Goal: Task Accomplishment & Management: Manage account settings

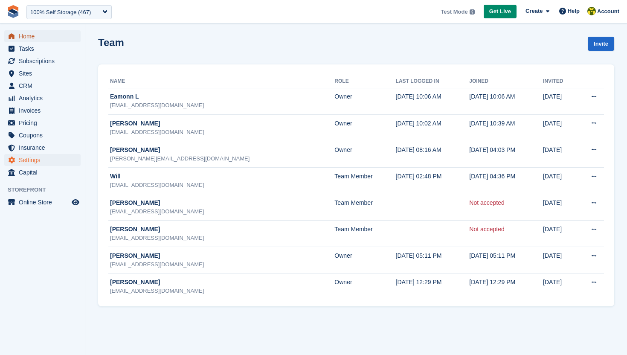
click at [33, 38] on span "Home" at bounding box center [44, 36] width 51 height 12
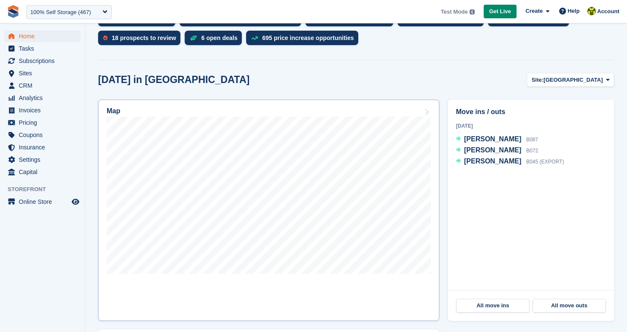
scroll to position [211, 0]
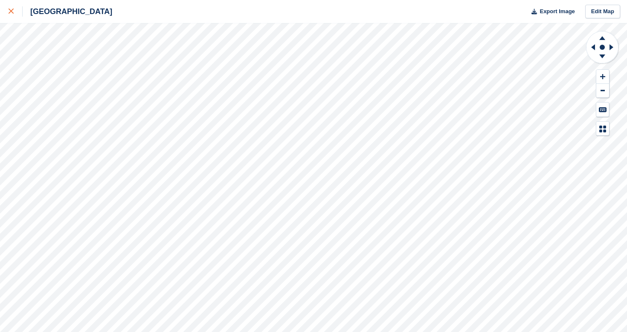
click at [9, 11] on icon at bounding box center [11, 11] width 5 height 5
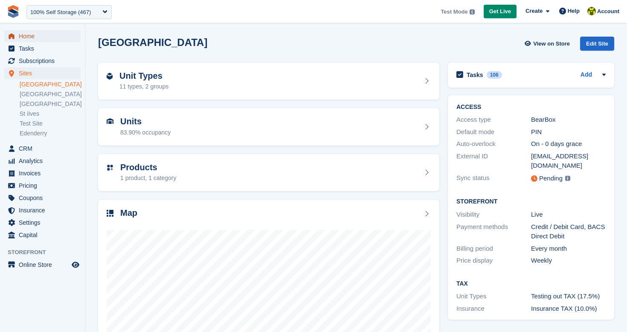
click at [32, 36] on span "Home" at bounding box center [44, 36] width 51 height 12
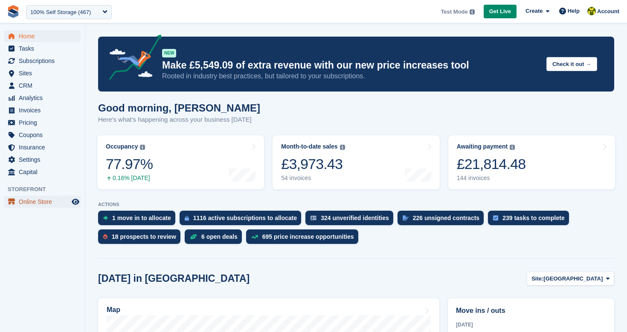
click at [46, 202] on span "Online Store" at bounding box center [44, 202] width 51 height 12
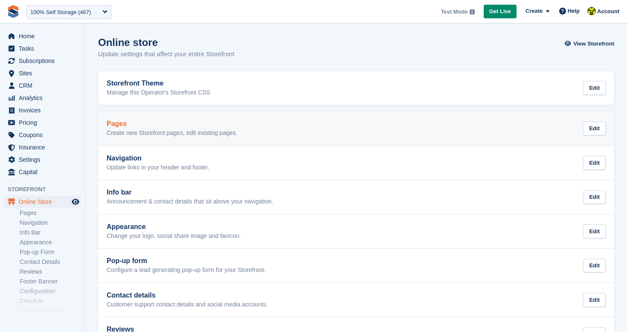
click at [231, 133] on p "Create new Storefront pages, edit existing pages." at bounding box center [172, 134] width 131 height 8
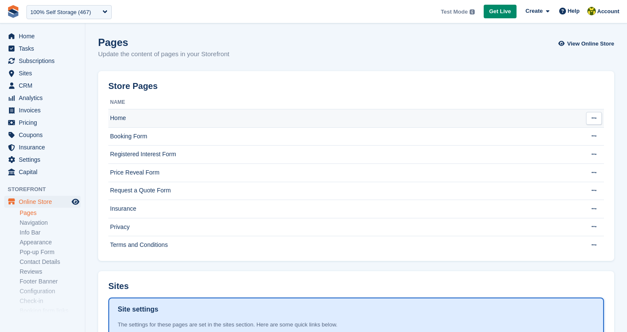
click at [203, 118] on td "Home" at bounding box center [343, 119] width 471 height 18
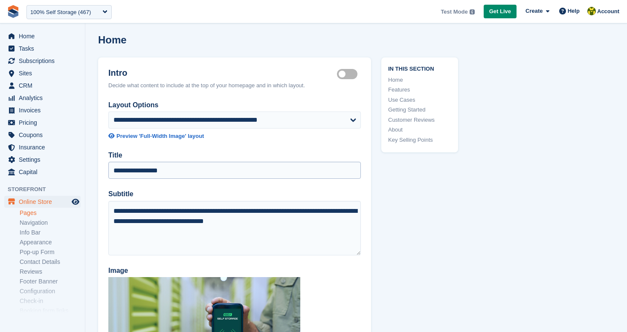
scroll to position [3, 0]
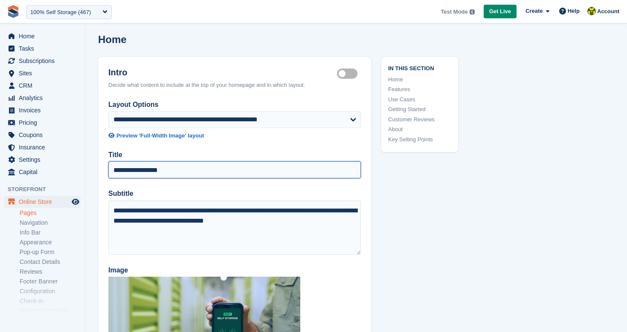
click at [186, 168] on input "**********" at bounding box center [234, 170] width 252 height 17
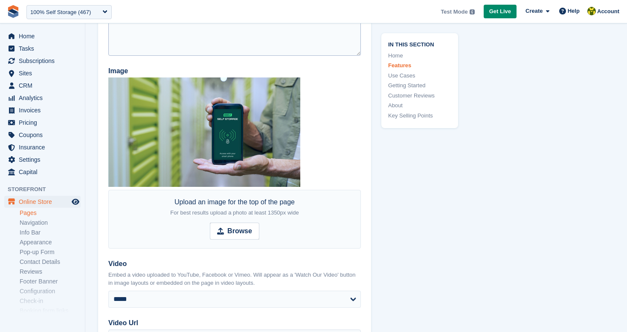
scroll to position [0, 0]
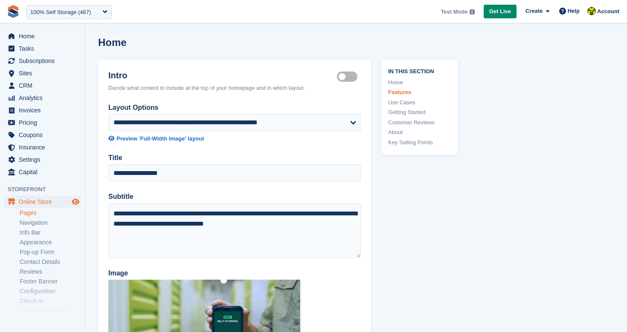
click at [78, 202] on icon "Preview store" at bounding box center [76, 202] width 8 height 7
click at [41, 38] on span "Home" at bounding box center [44, 36] width 51 height 12
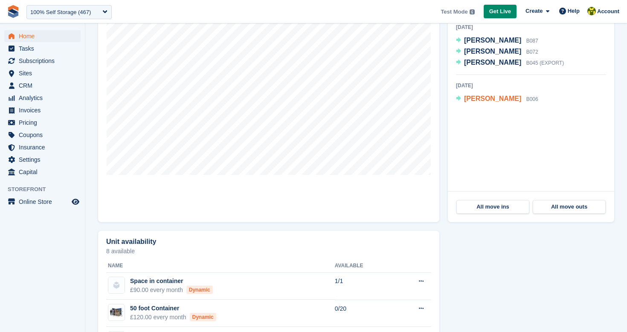
scroll to position [305, 0]
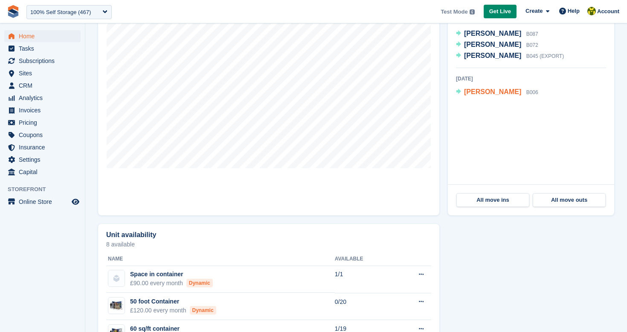
click at [471, 90] on span "[PERSON_NAME]" at bounding box center [492, 91] width 57 height 7
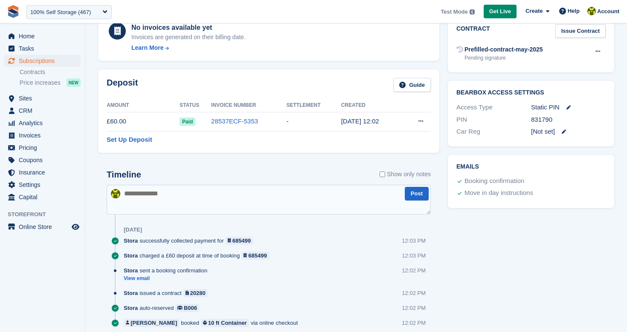
scroll to position [341, 0]
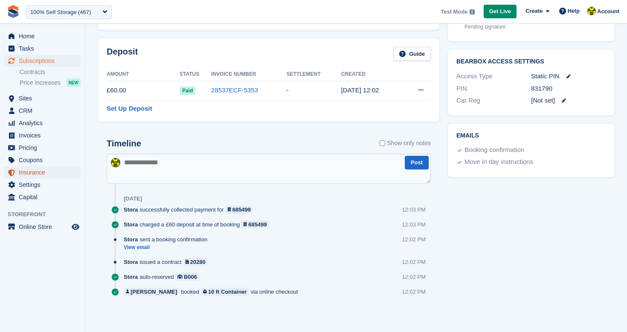
click at [41, 171] on span "Insurance" at bounding box center [44, 173] width 51 height 12
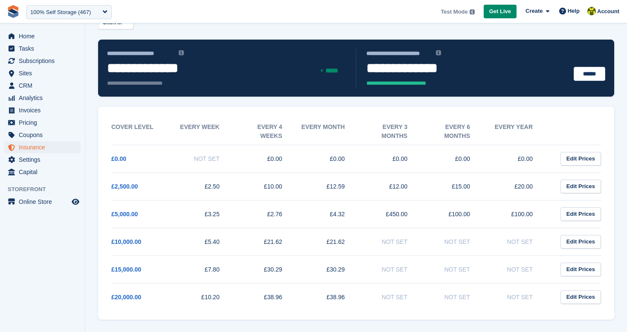
scroll to position [55, 0]
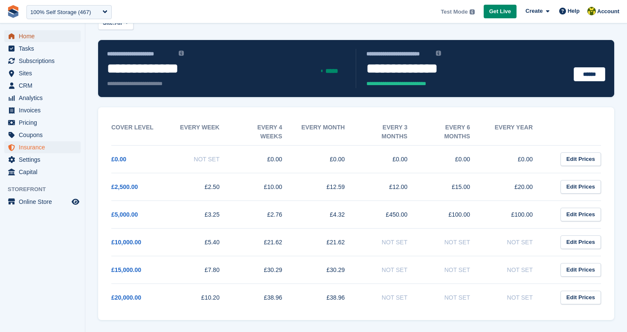
click at [46, 40] on span "Home" at bounding box center [44, 36] width 51 height 12
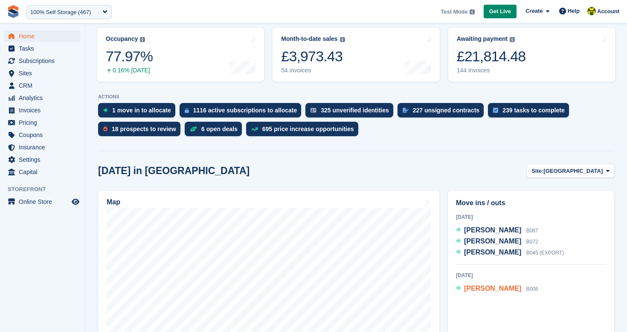
scroll to position [147, 0]
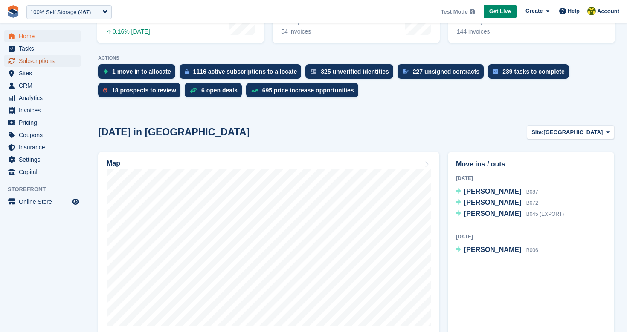
click at [47, 66] on span "Subscriptions" at bounding box center [44, 61] width 51 height 12
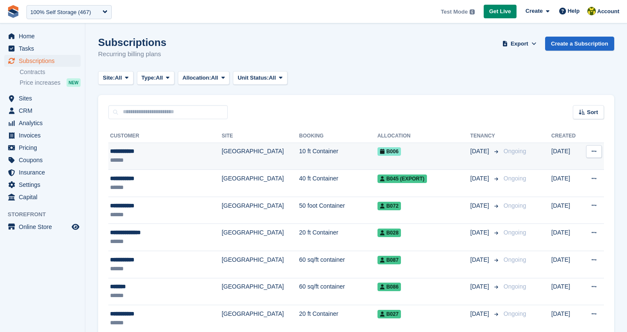
click at [127, 154] on div "**********" at bounding box center [154, 151] width 89 height 9
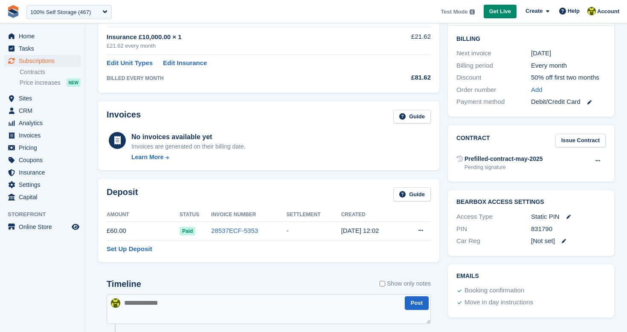
scroll to position [341, 0]
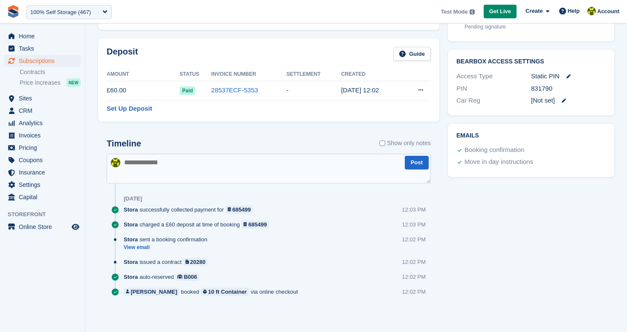
drag, startPoint x: 292, startPoint y: 292, endPoint x: 130, endPoint y: 203, distance: 184.5
click at [130, 203] on div "Timeline Show only notes Post Today Stora successfully collected payment for 68…" at bounding box center [269, 221] width 324 height 164
click at [339, 282] on div "Stora auto-reserved B006 12:02 PM" at bounding box center [277, 280] width 307 height 15
click at [144, 247] on link "View email" at bounding box center [168, 247] width 88 height 7
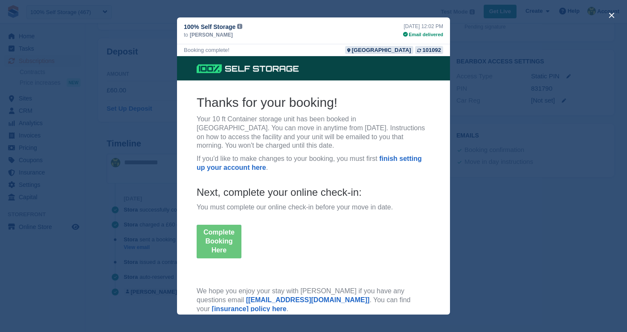
scroll to position [0, 0]
click at [166, 221] on div "close" at bounding box center [313, 166] width 627 height 332
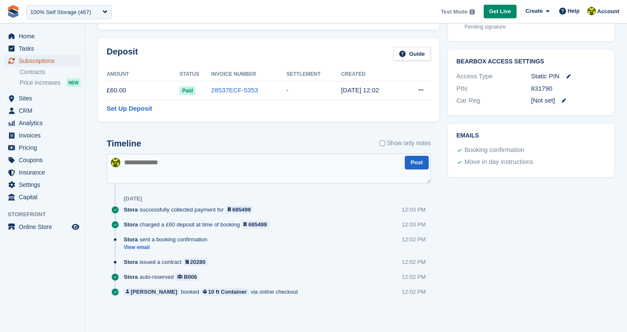
click at [36, 58] on span "Subscriptions" at bounding box center [44, 61] width 51 height 12
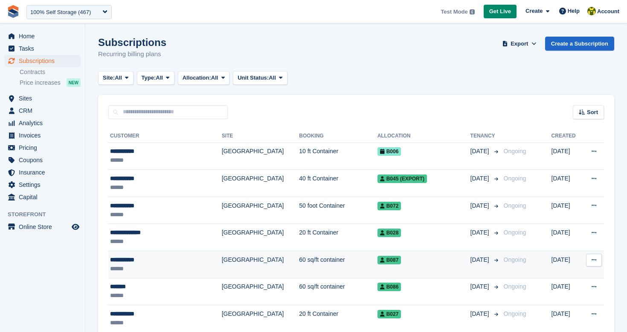
click at [135, 260] on div "**********" at bounding box center [154, 260] width 89 height 9
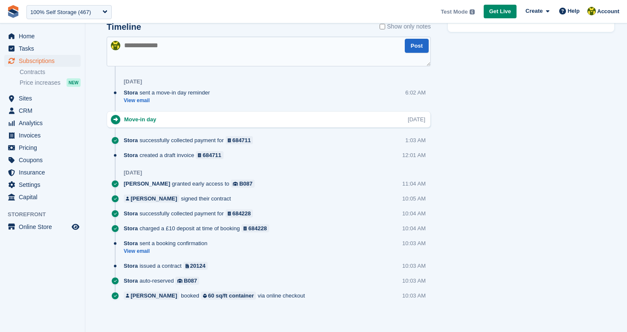
scroll to position [491, 0]
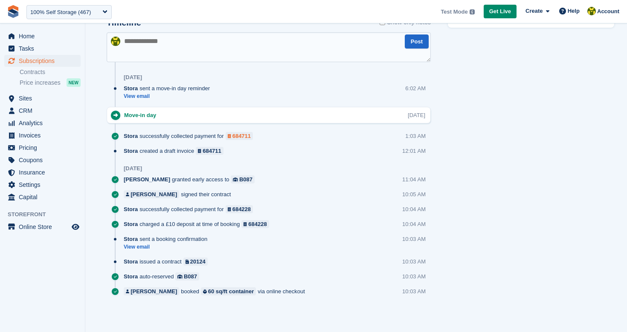
click at [249, 138] on div "684711" at bounding box center [241, 136] width 18 height 8
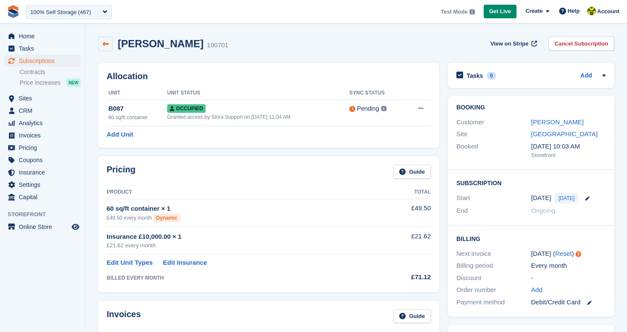
click at [106, 48] on link at bounding box center [105, 44] width 14 height 14
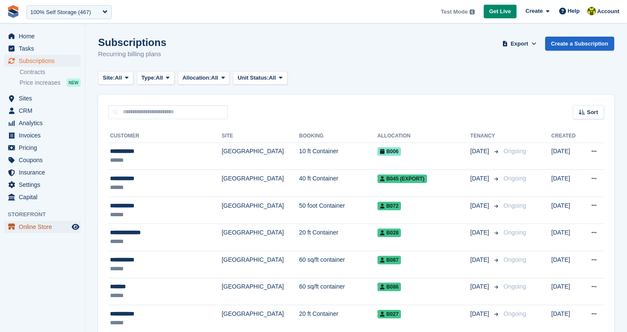
click at [44, 231] on span "Online Store" at bounding box center [44, 227] width 51 height 12
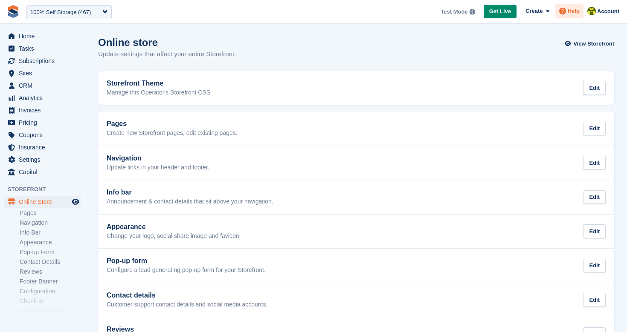
click at [572, 12] on span "Help" at bounding box center [573, 11] width 12 height 9
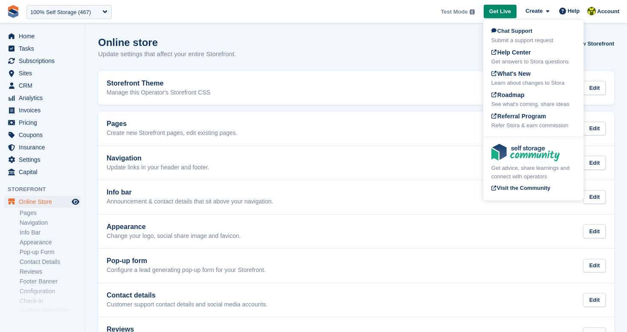
click at [449, 39] on div "Online store Update settings that affect your entire Storefront. View Storefront" at bounding box center [356, 53] width 516 height 33
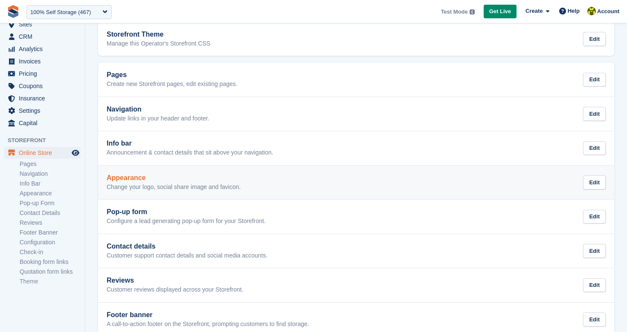
scroll to position [47, 0]
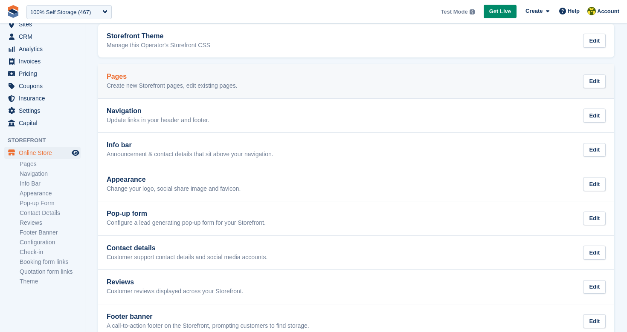
click at [152, 83] on p "Create new Storefront pages, edit existing pages." at bounding box center [172, 86] width 131 height 8
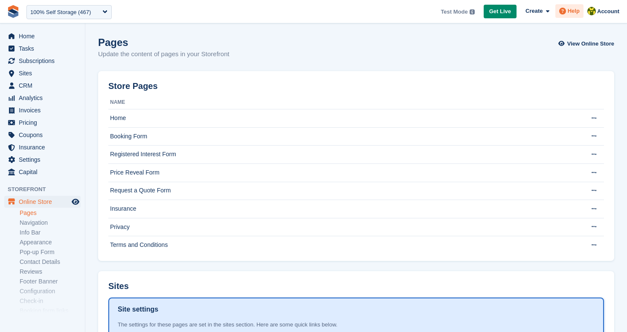
click at [569, 14] on span "Help" at bounding box center [573, 11] width 12 height 9
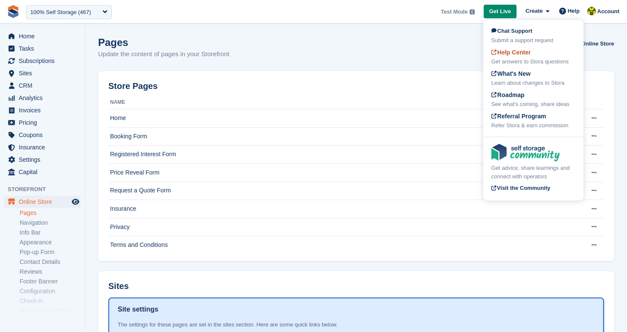
click at [511, 53] on span "Help Center" at bounding box center [511, 52] width 40 height 7
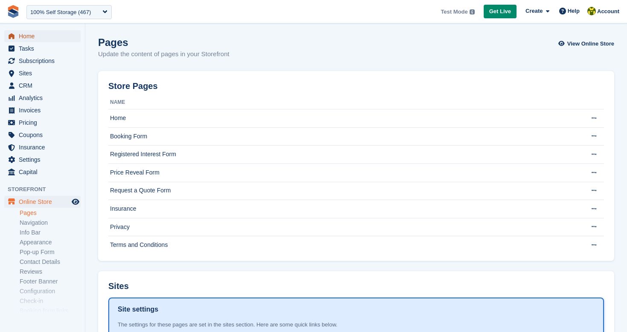
click at [40, 38] on span "Home" at bounding box center [44, 36] width 51 height 12
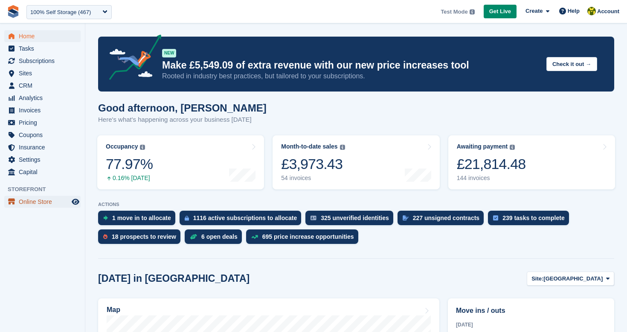
click at [53, 205] on span "Online Store" at bounding box center [44, 202] width 51 height 12
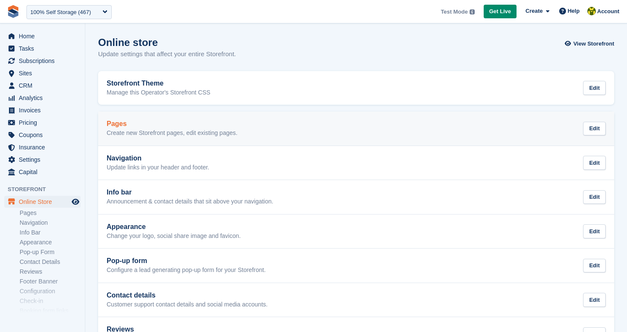
click at [216, 125] on h2 "Pages" at bounding box center [172, 124] width 131 height 8
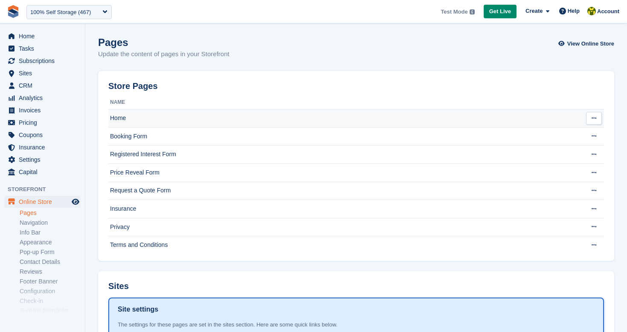
click at [199, 120] on td "Home" at bounding box center [343, 119] width 471 height 18
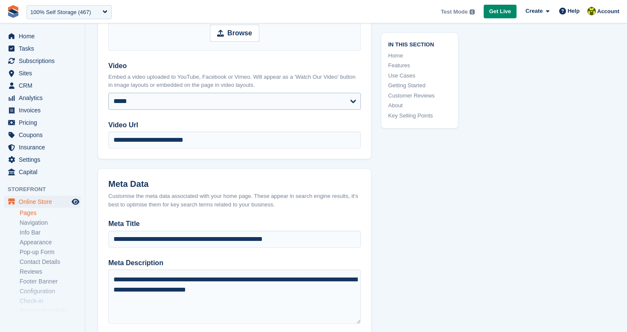
scroll to position [444, 0]
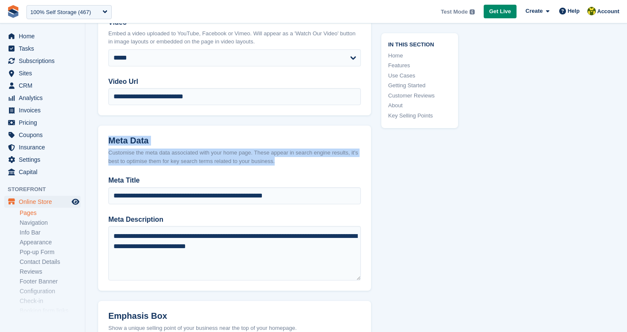
drag, startPoint x: 298, startPoint y: 163, endPoint x: 109, endPoint y: 138, distance: 191.4
click at [318, 163] on div "Customise the meta data associated with your home page. These appear in search …" at bounding box center [234, 157] width 252 height 17
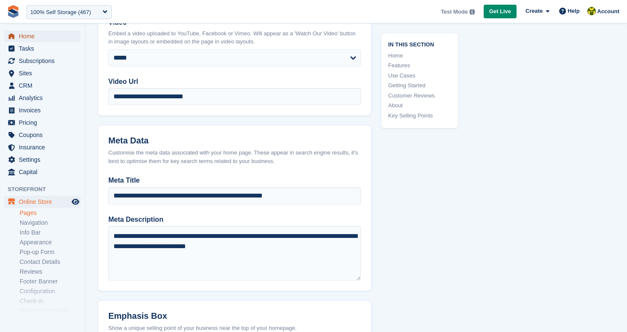
click at [36, 39] on span "Home" at bounding box center [44, 36] width 51 height 12
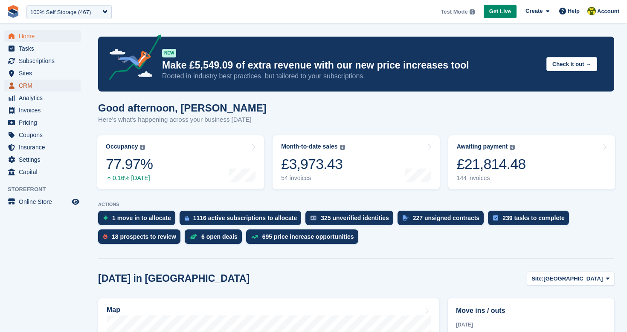
click at [32, 87] on span "CRM" at bounding box center [44, 86] width 51 height 12
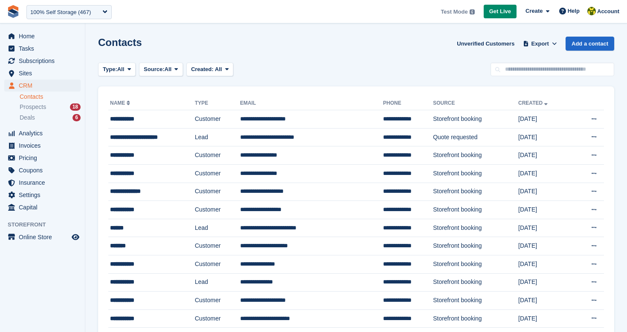
click at [39, 107] on span "Prospects" at bounding box center [33, 107] width 26 height 8
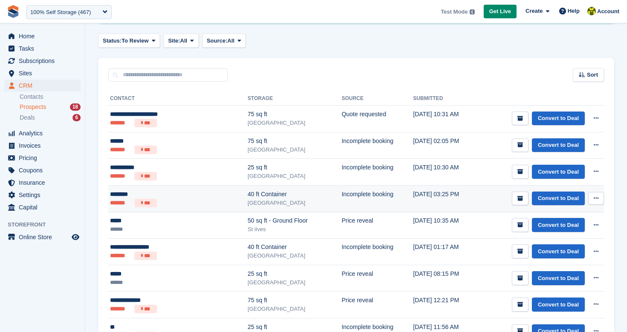
scroll to position [90, 0]
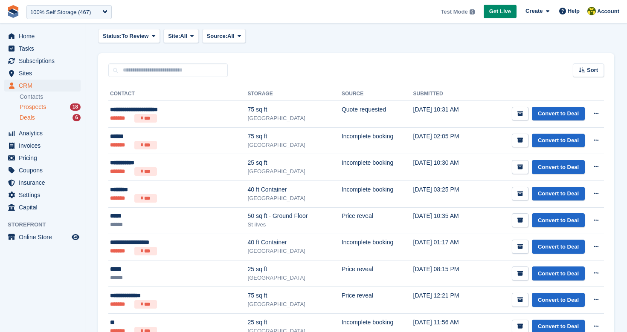
click at [36, 117] on div "Deals 6" at bounding box center [50, 118] width 61 height 8
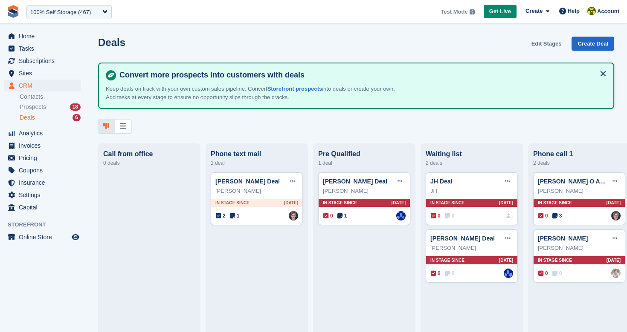
click at [544, 43] on link "Edit Stages" at bounding box center [546, 44] width 37 height 14
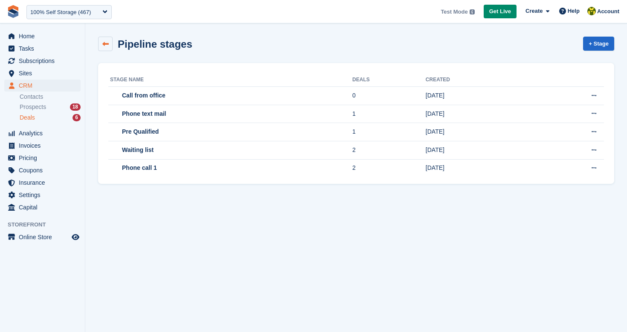
click at [104, 47] on link at bounding box center [105, 44] width 14 height 14
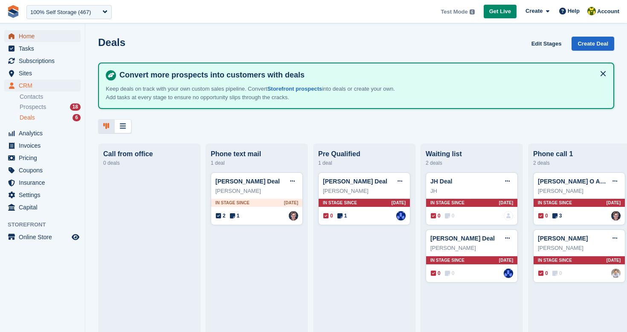
click at [54, 36] on span "Home" at bounding box center [44, 36] width 51 height 12
click at [45, 35] on span "Home" at bounding box center [44, 36] width 51 height 12
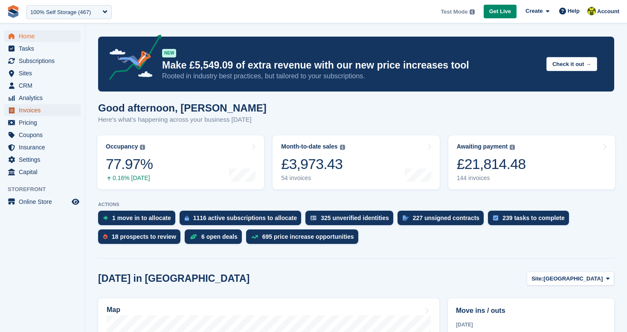
click at [39, 111] on span "Invoices" at bounding box center [44, 110] width 51 height 12
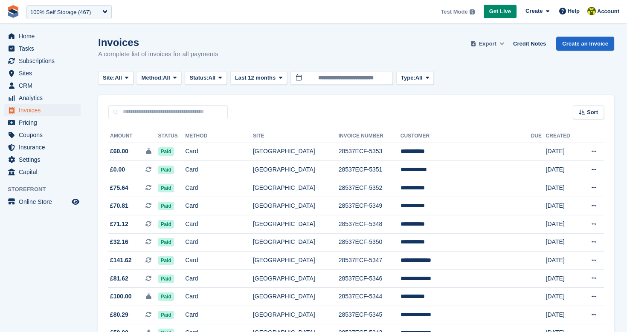
click at [485, 44] on span "Export" at bounding box center [487, 44] width 17 height 9
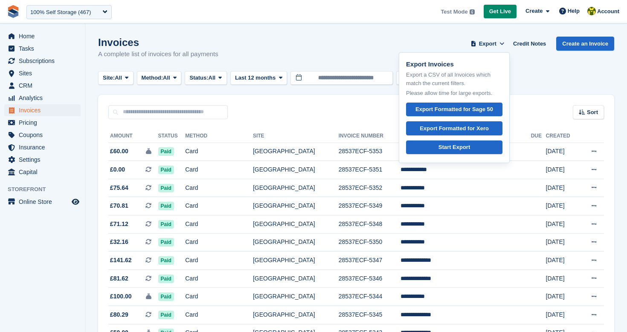
click at [366, 60] on div "Invoices A complete list of invoices for all payments Export Export Invoices Ex…" at bounding box center [356, 53] width 516 height 33
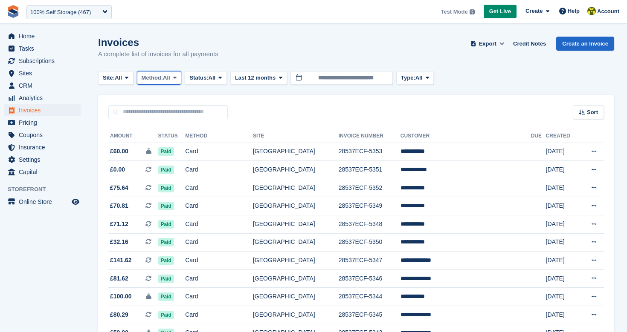
click at [182, 82] on button "Method: All" at bounding box center [159, 78] width 45 height 14
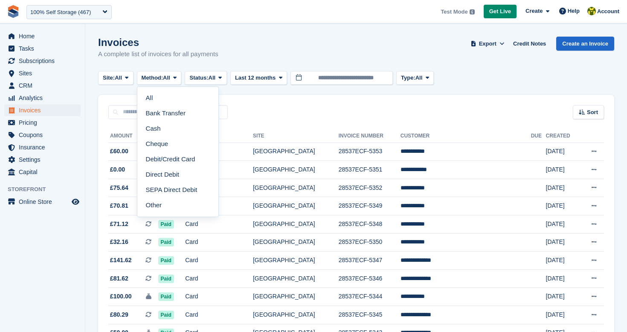
click at [189, 157] on link "Debit/Credit Card" at bounding box center [178, 159] width 74 height 15
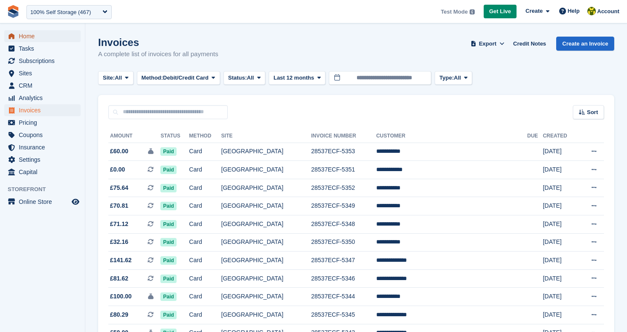
click at [47, 37] on span "Home" at bounding box center [44, 36] width 51 height 12
